Goal: Find contact information: Find contact information

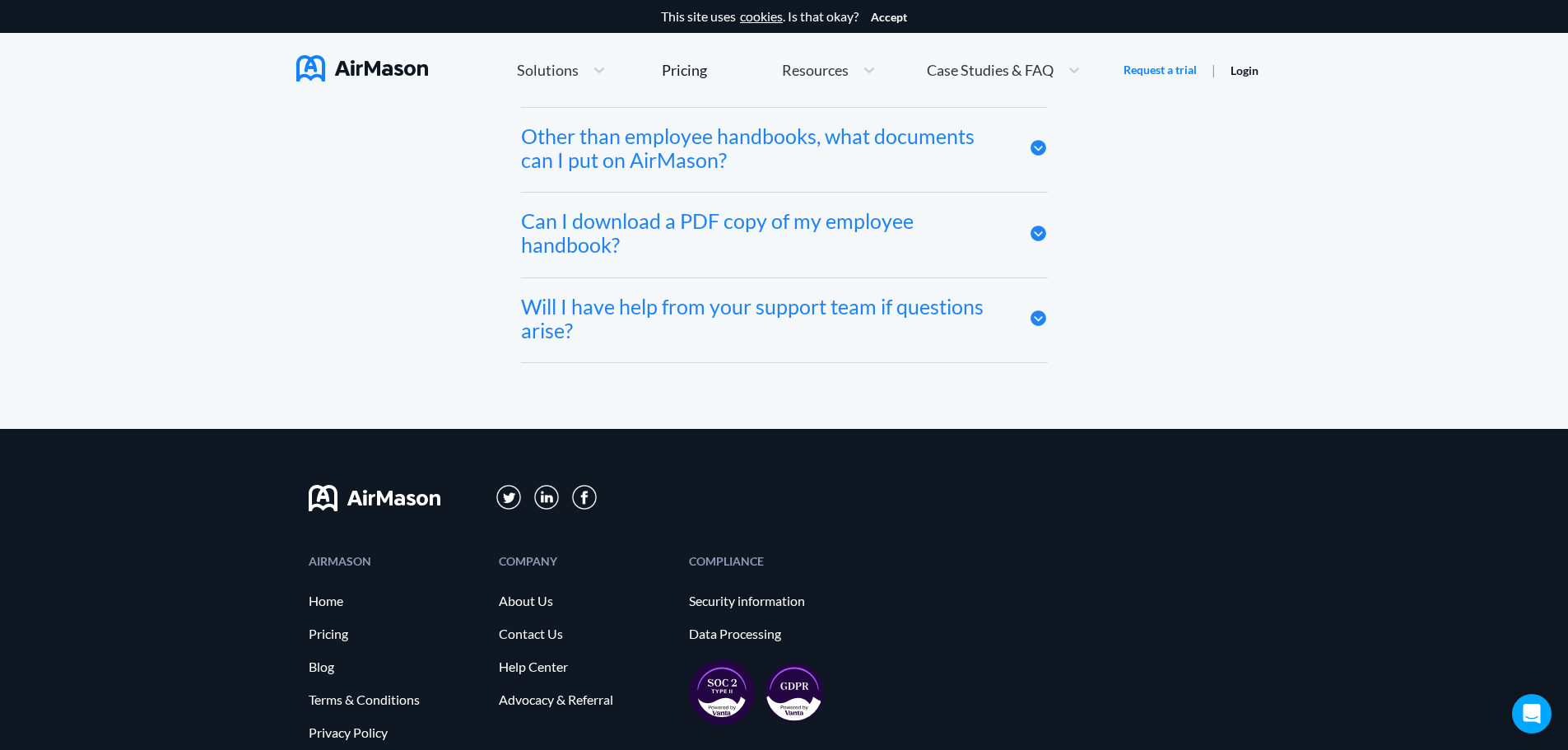
scroll to position [9151, 0]
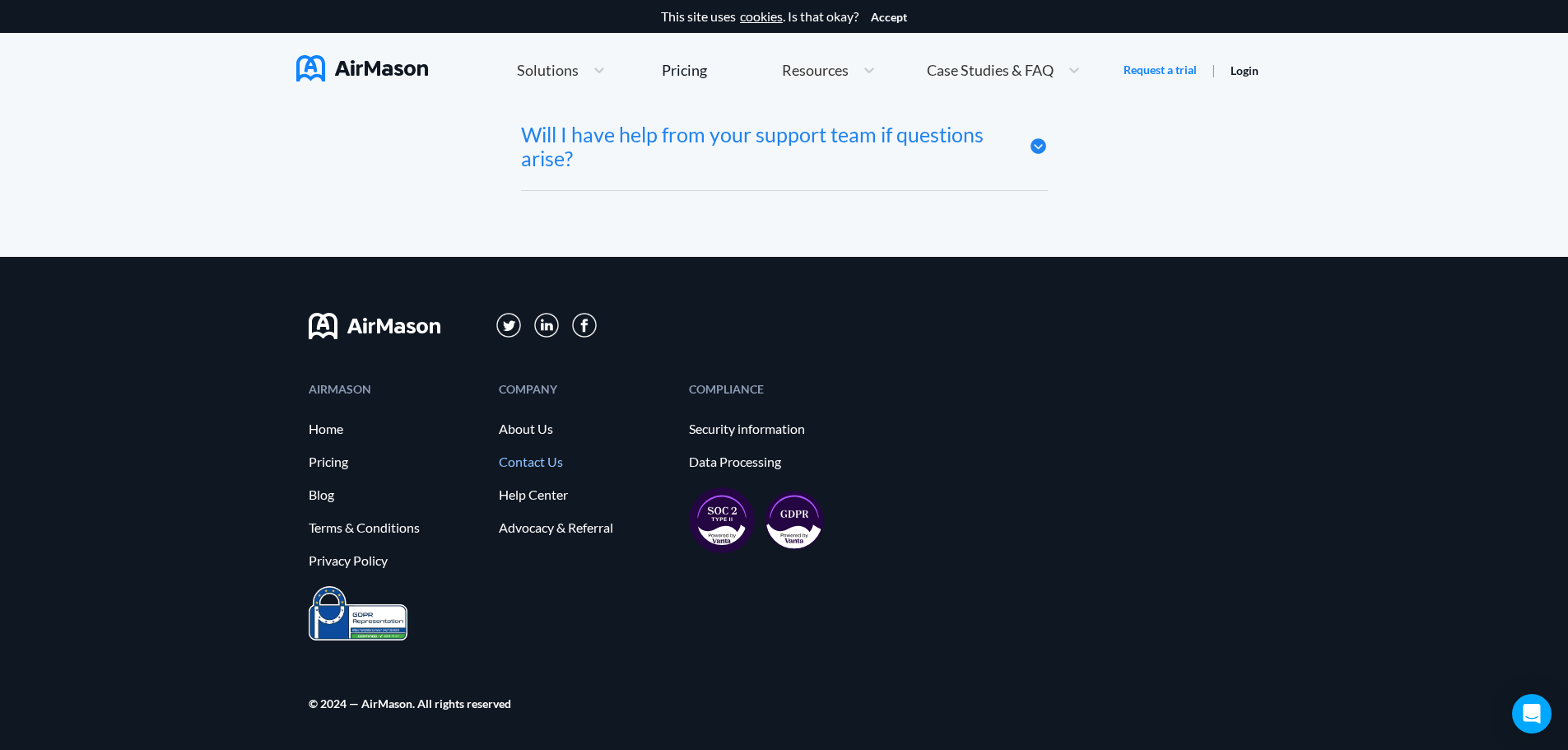
click at [547, 458] on link "Contact Us" at bounding box center [585, 461] width 174 height 14
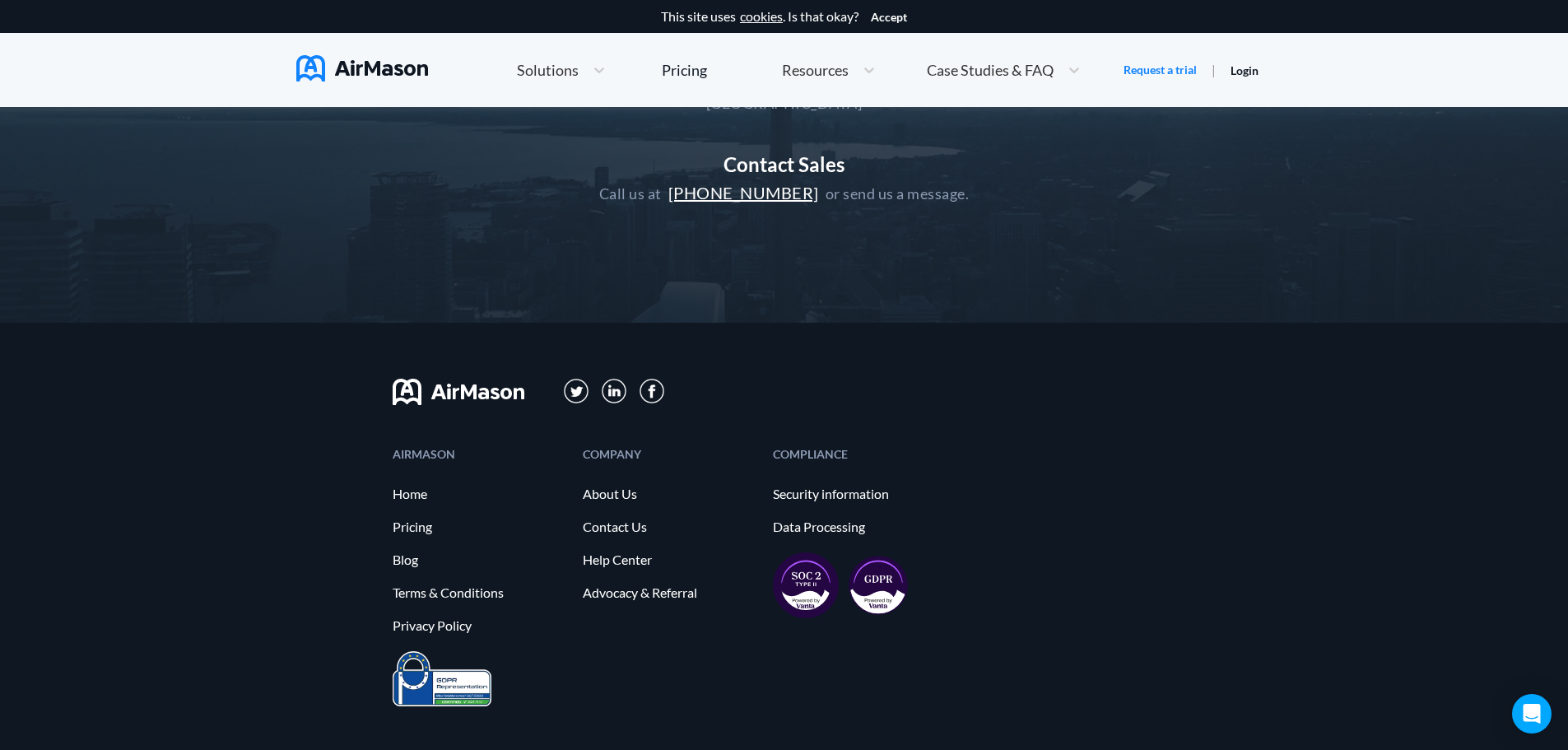
scroll to position [412, 0]
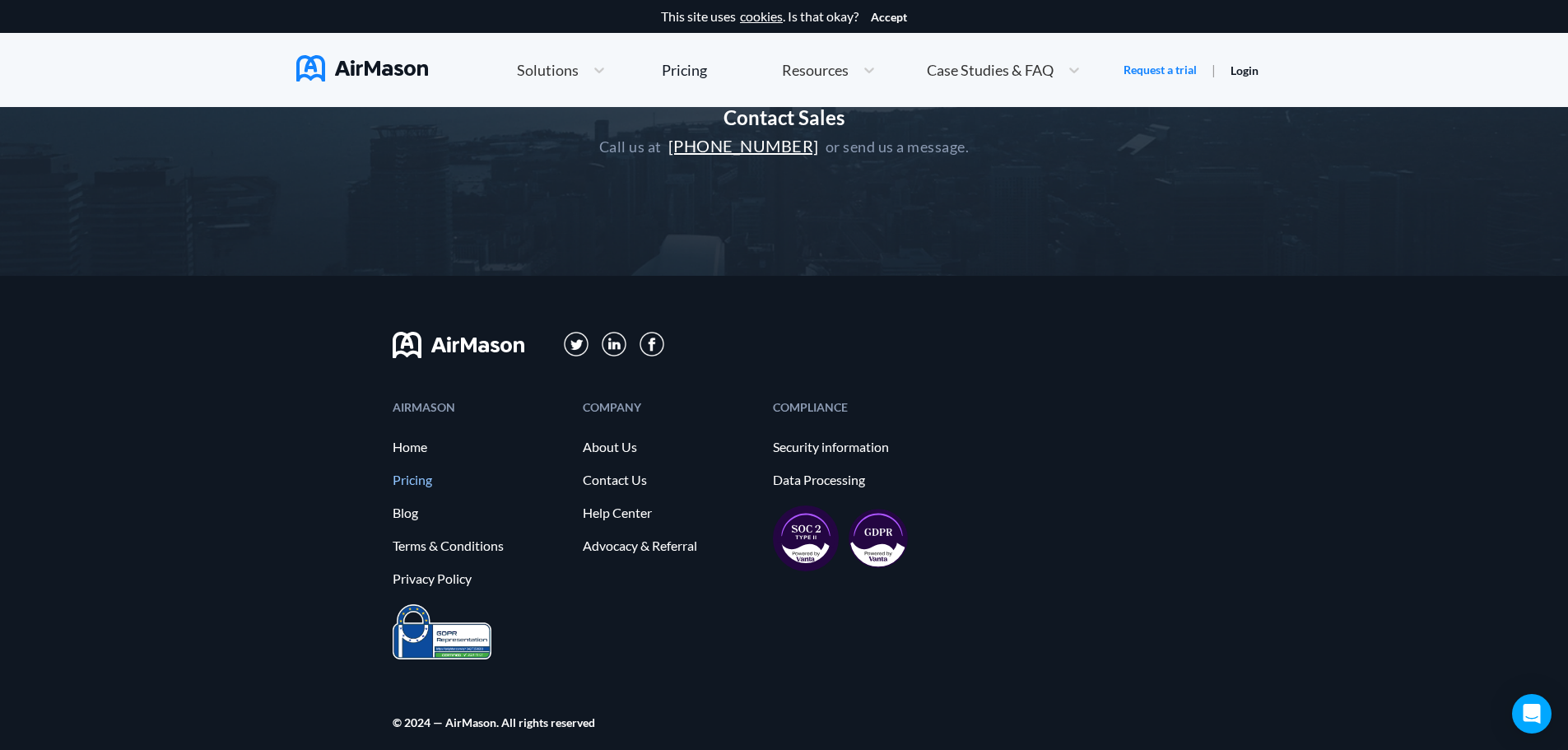
click at [412, 482] on link "Pricing" at bounding box center [480, 479] width 174 height 14
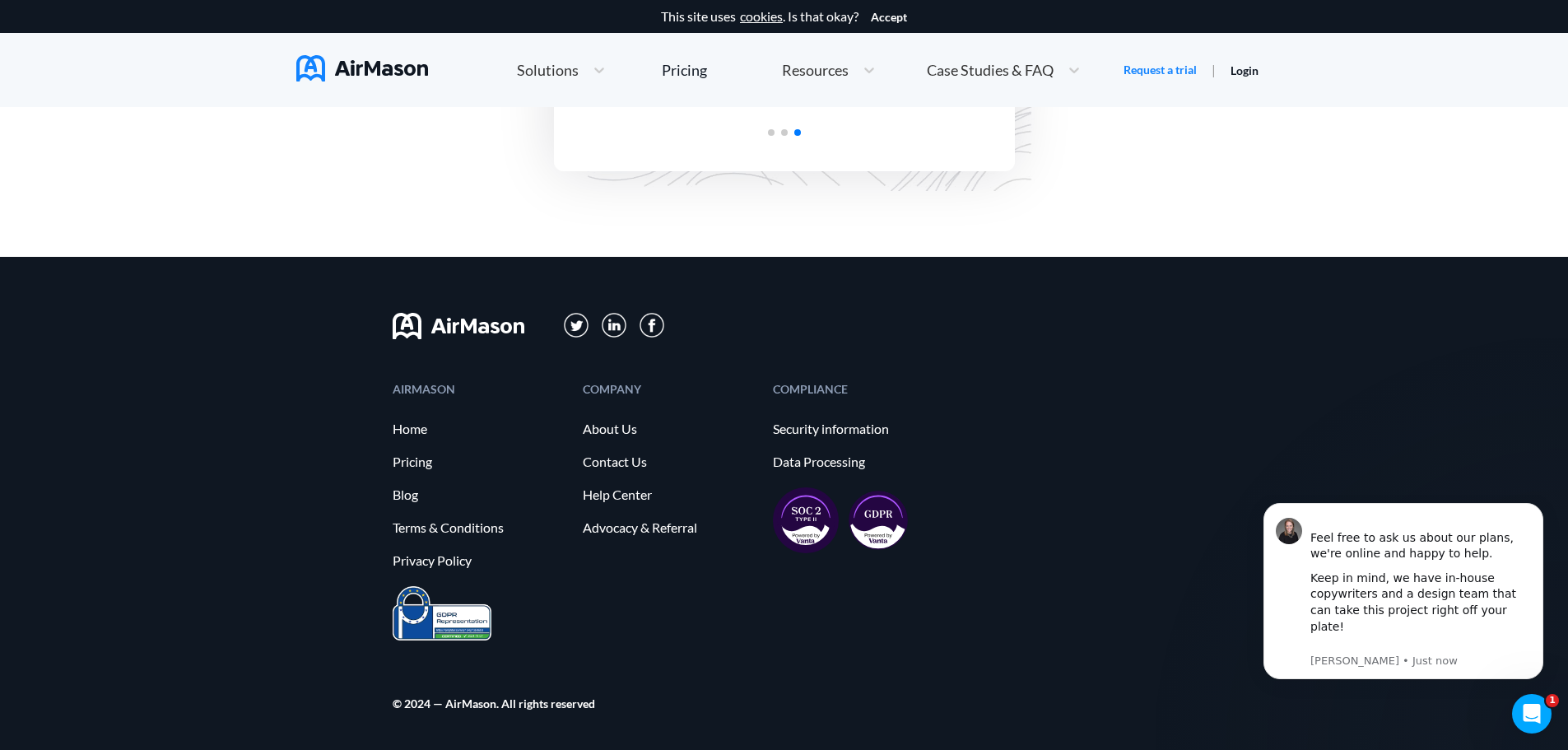
scroll to position [4012, 0]
click at [598, 429] on link "About Us" at bounding box center [670, 428] width 174 height 14
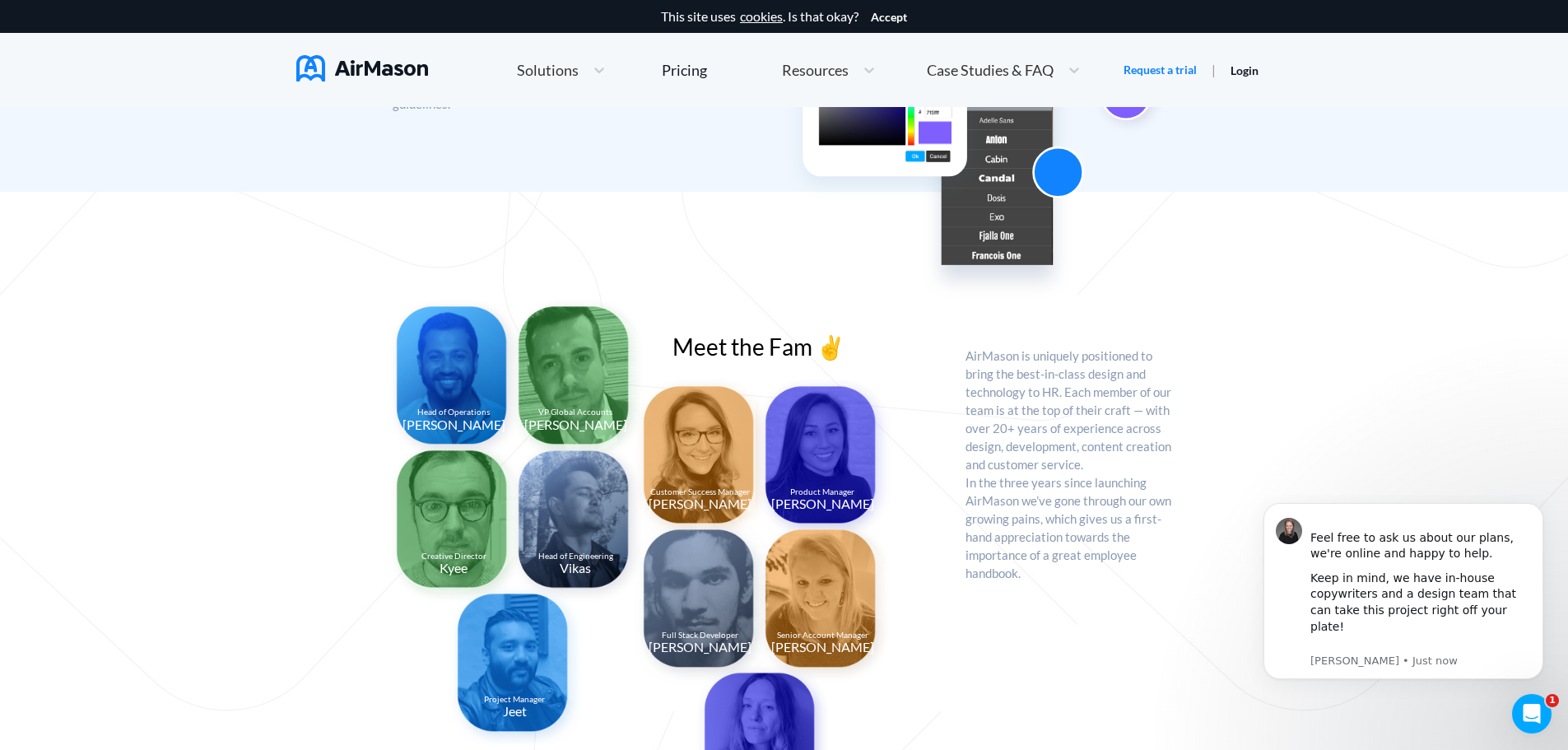
scroll to position [1070, 0]
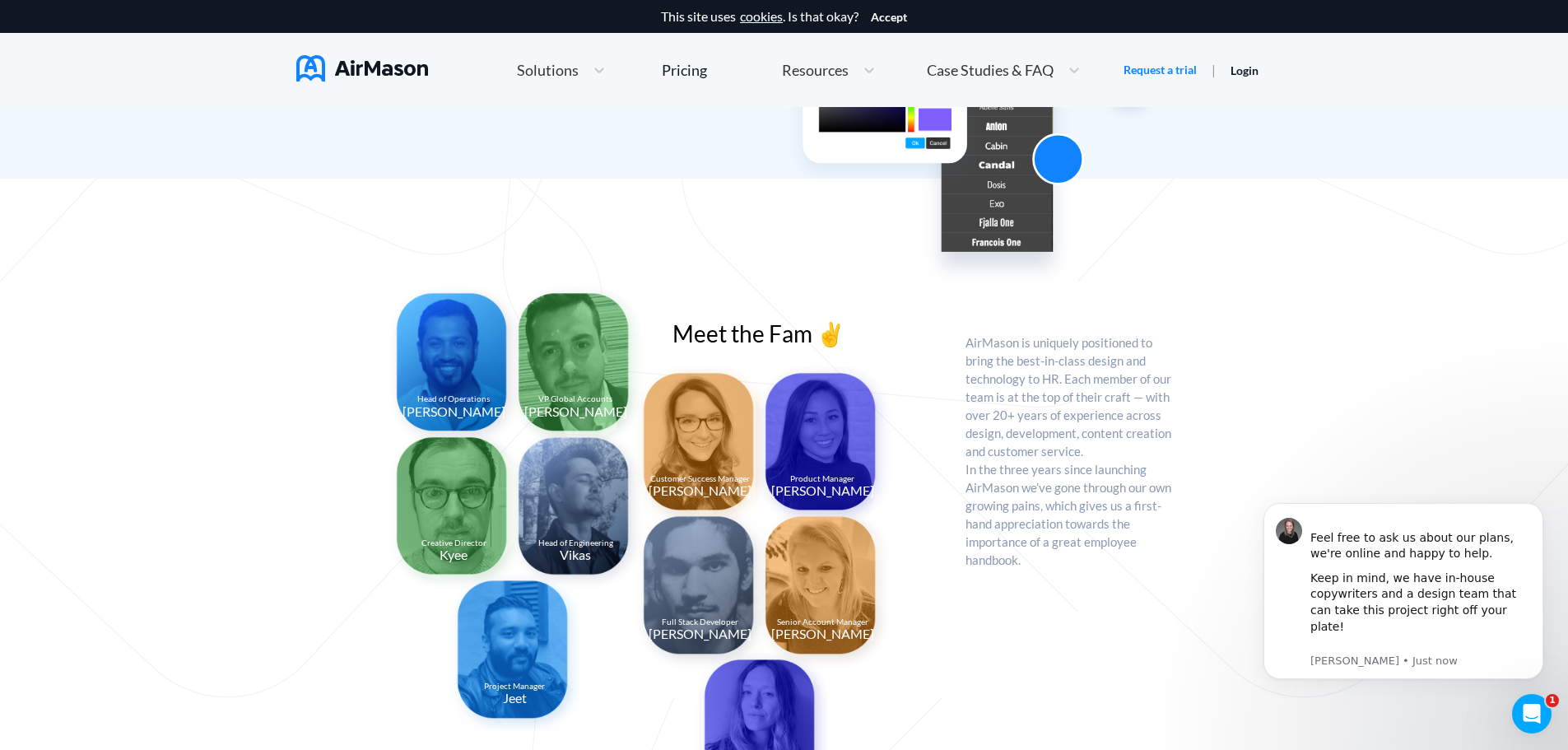
click at [832, 560] on img at bounding box center [824, 588] width 137 height 165
click at [816, 624] on center "Senior Account Manager" at bounding box center [822, 622] width 91 height 10
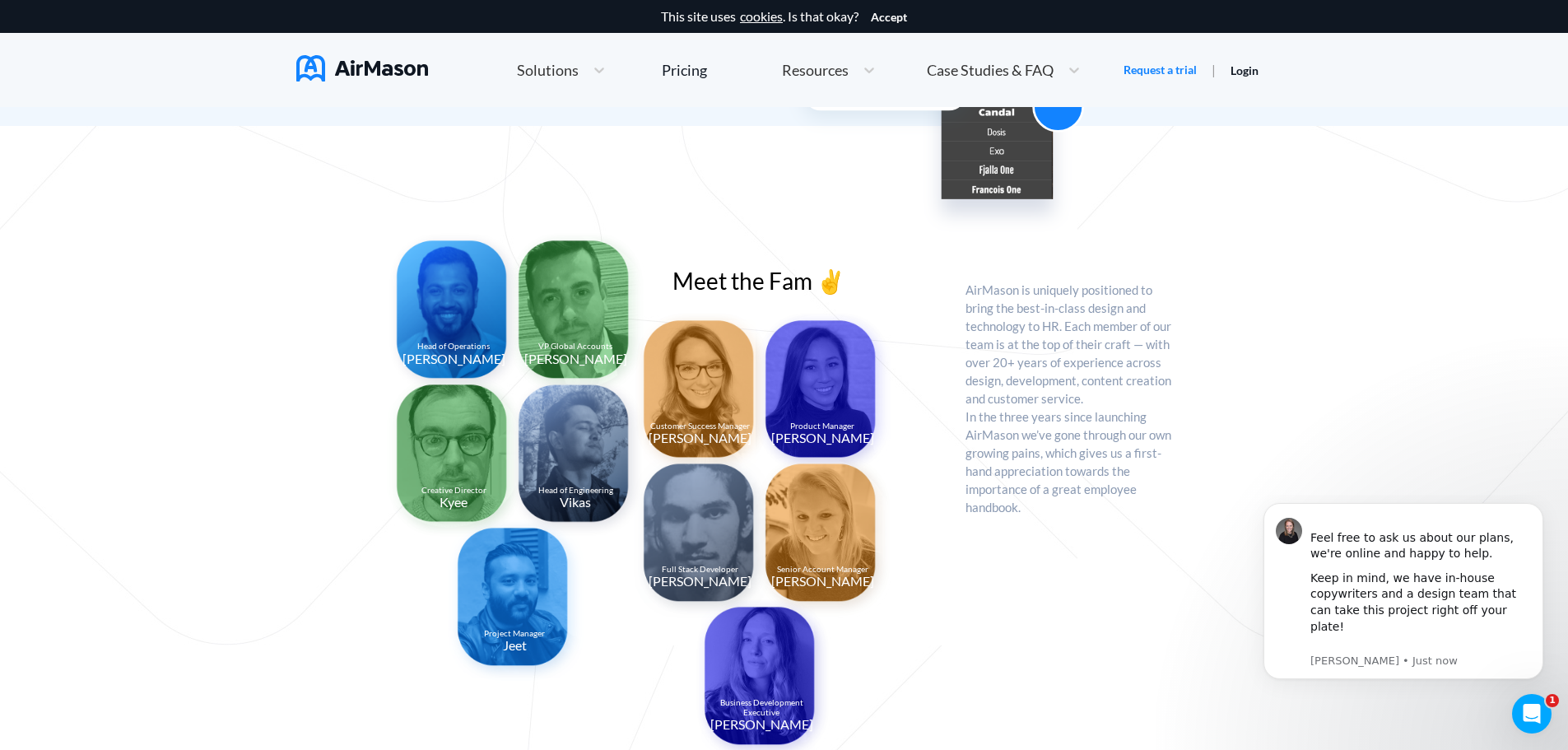
scroll to position [1152, 0]
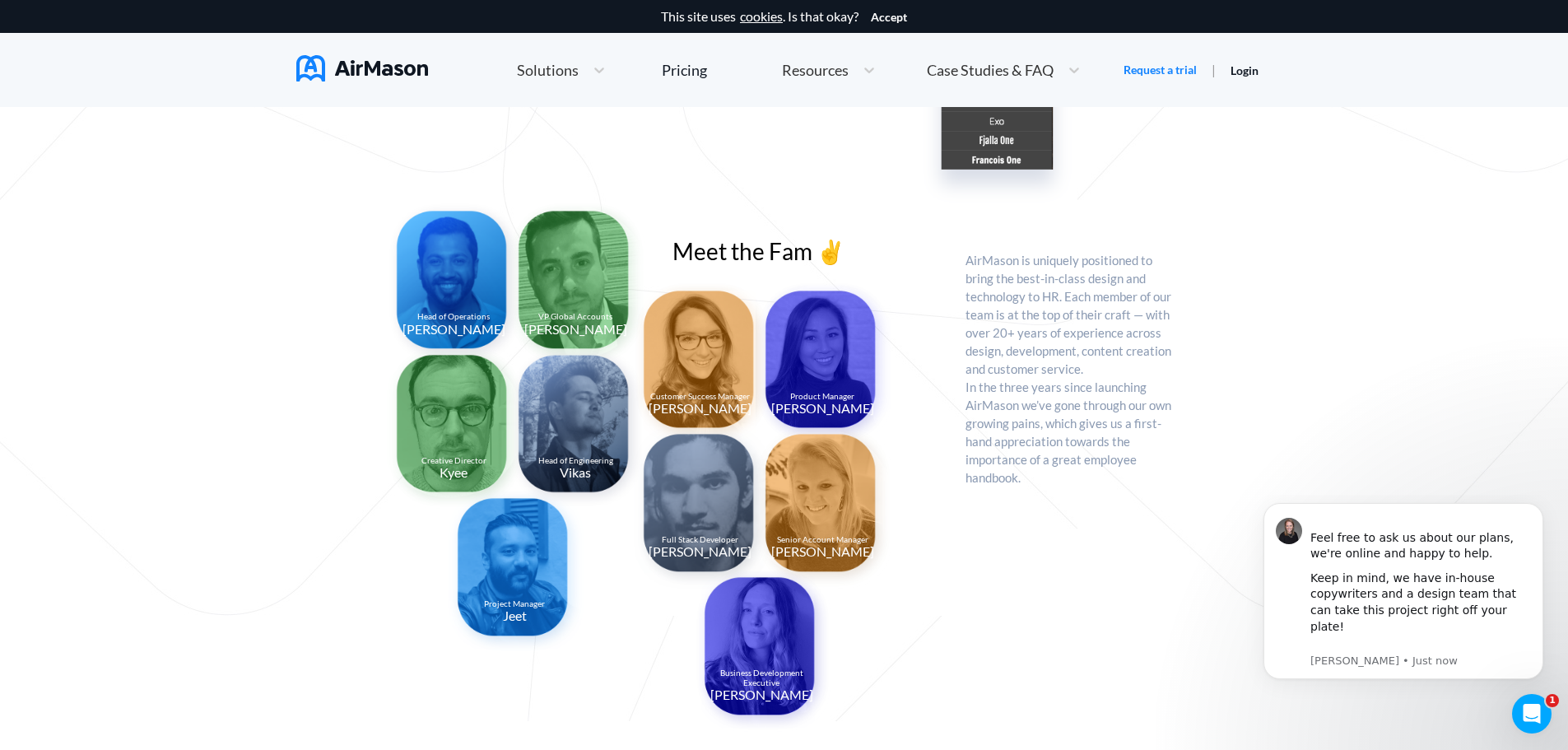
click at [842, 552] on div "Senior Account Manager [PERSON_NAME]" at bounding box center [823, 547] width 107 height 25
click at [1529, 519] on button "Dismiss notification" at bounding box center [1538, 507] width 21 height 21
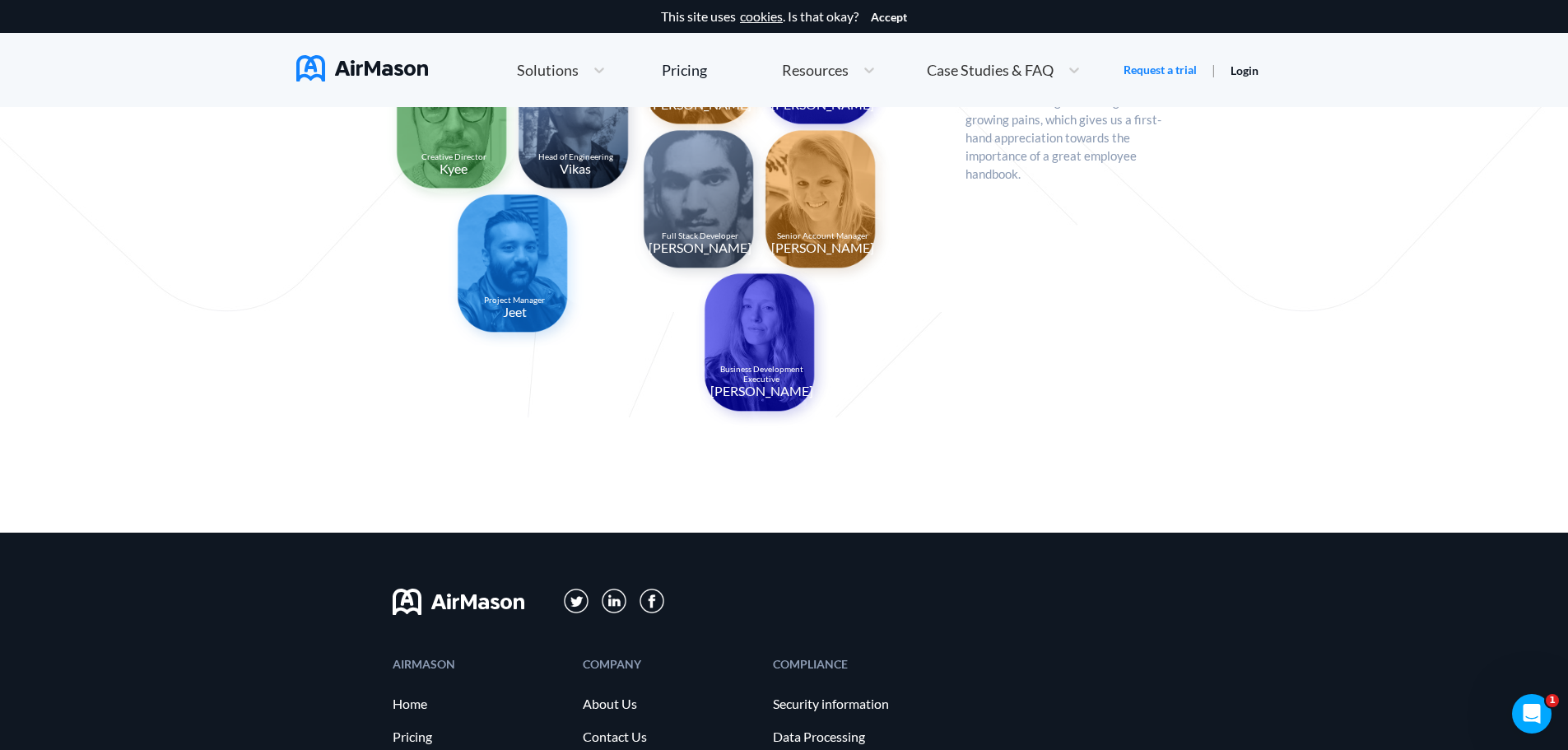
scroll to position [1731, 0]
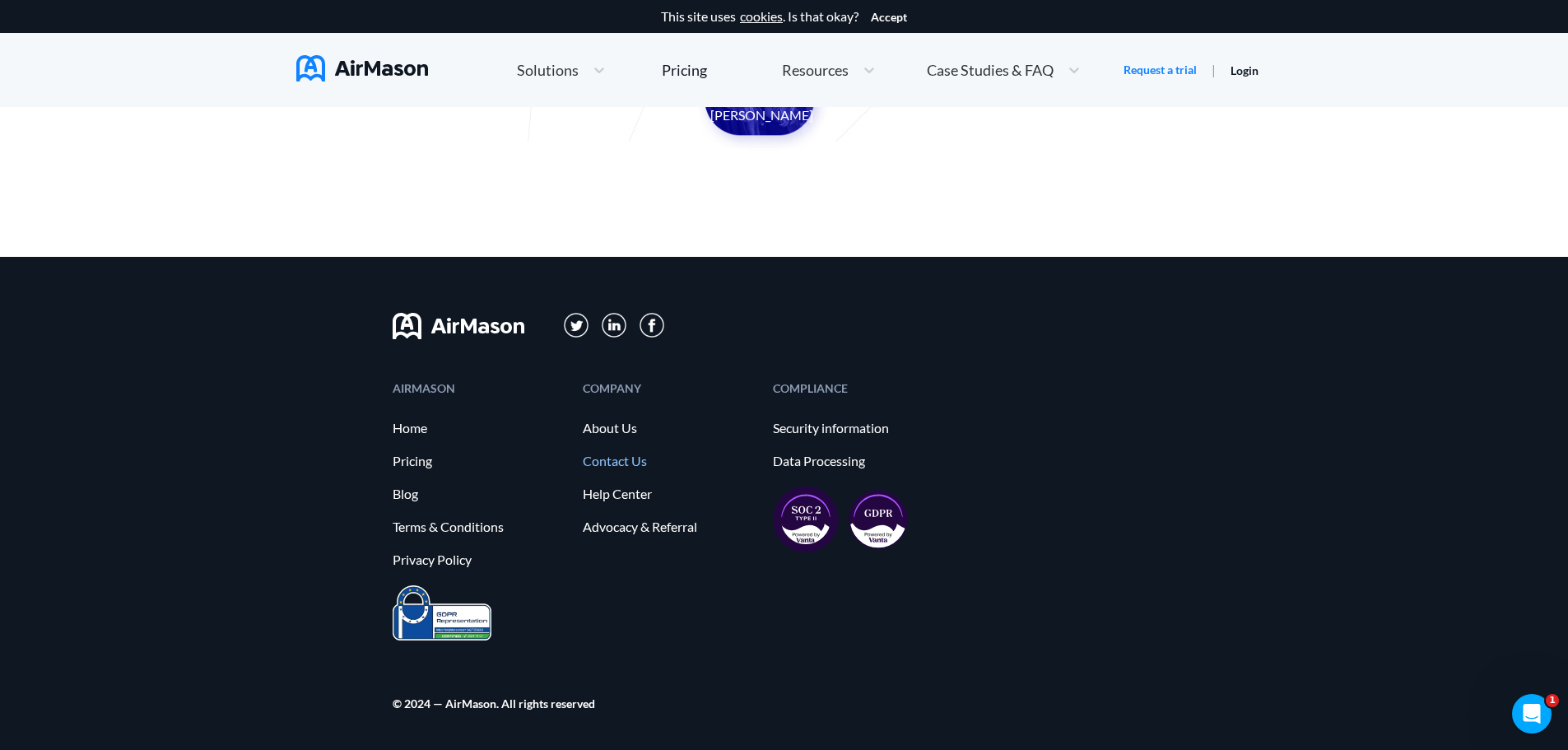
click at [590, 454] on link "Contact Us" at bounding box center [670, 460] width 174 height 14
